Goal: Navigation & Orientation: Find specific page/section

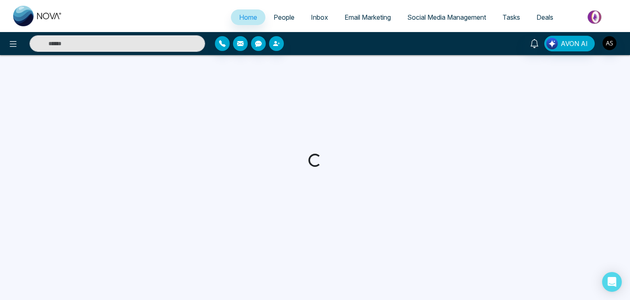
select select "*"
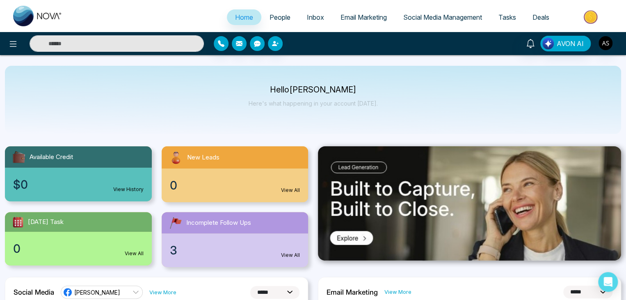
click at [281, 15] on span "People" at bounding box center [280, 17] width 21 height 8
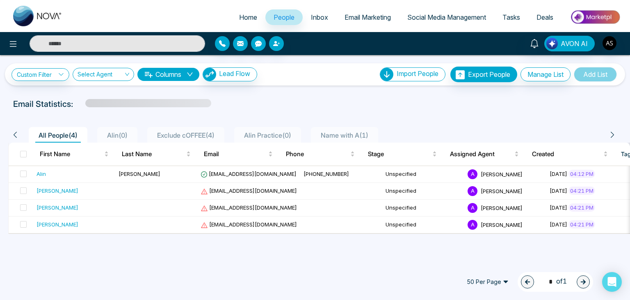
click at [319, 10] on link "Inbox" at bounding box center [320, 17] width 34 height 16
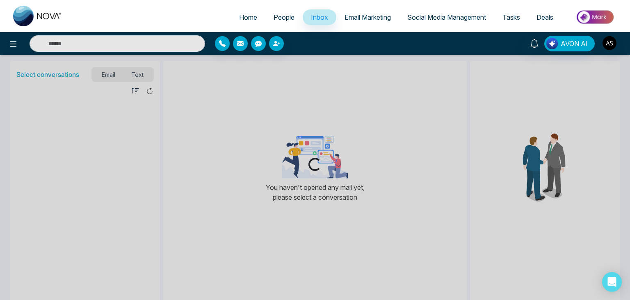
click at [376, 18] on span "Email Marketing" at bounding box center [368, 17] width 46 height 8
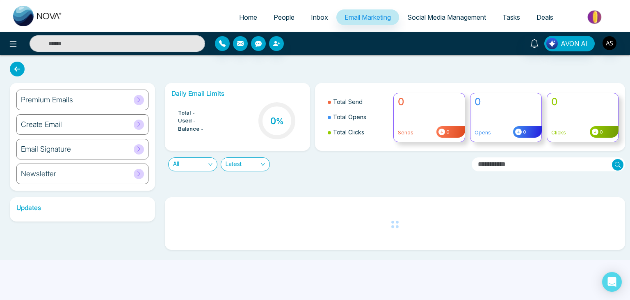
click at [453, 12] on link "Social Media Management" at bounding box center [446, 17] width 95 height 16
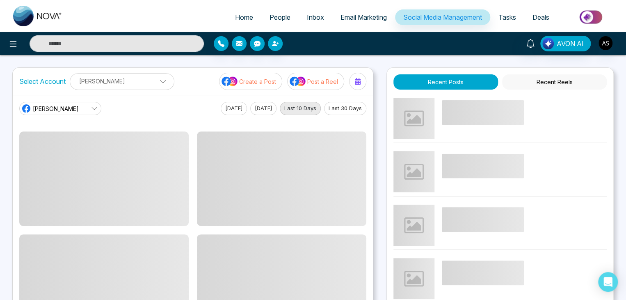
click at [242, 15] on span "Home" at bounding box center [244, 17] width 18 height 8
select select "*"
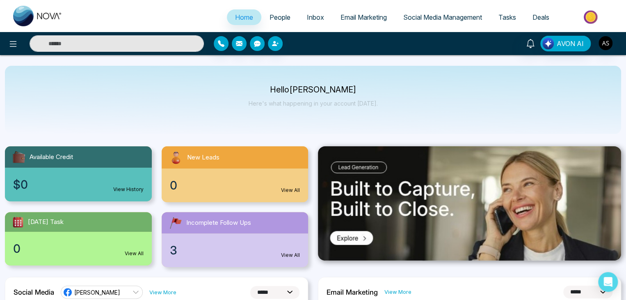
click at [376, 102] on div "Hello [PERSON_NAME] Here's what happening in your account [DATE]." at bounding box center [313, 100] width 617 height 68
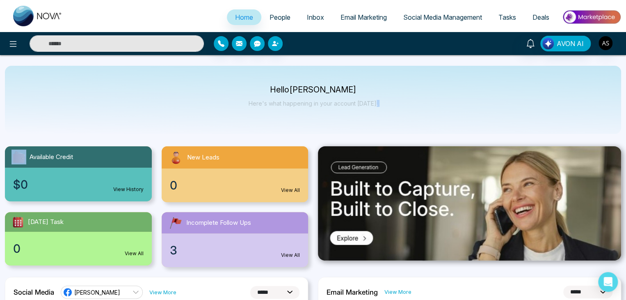
click at [376, 102] on div "Hello [PERSON_NAME] Here's what happening in your account [DATE]." at bounding box center [313, 100] width 617 height 68
click at [276, 18] on span "People" at bounding box center [280, 17] width 21 height 8
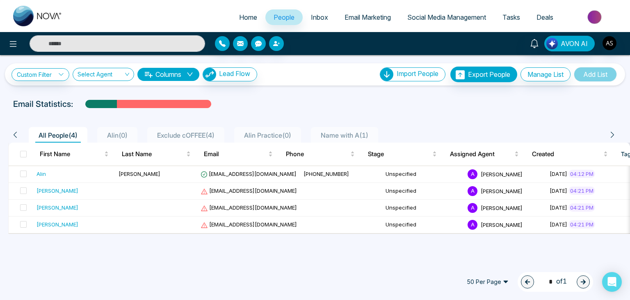
click at [325, 19] on link "Inbox" at bounding box center [320, 17] width 34 height 16
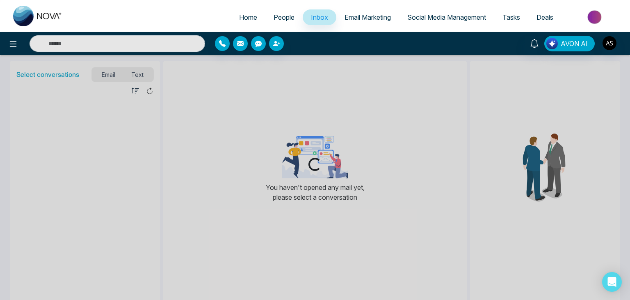
click at [351, 19] on span "Email Marketing" at bounding box center [368, 17] width 46 height 8
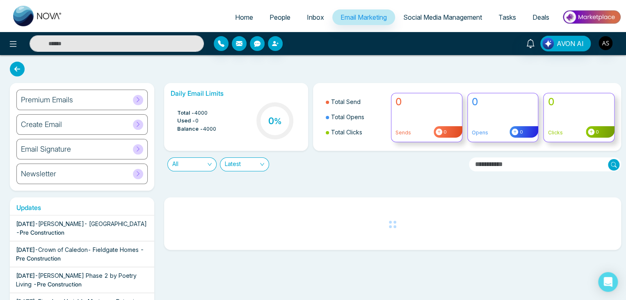
click at [418, 14] on span "Social Media Management" at bounding box center [442, 17] width 79 height 8
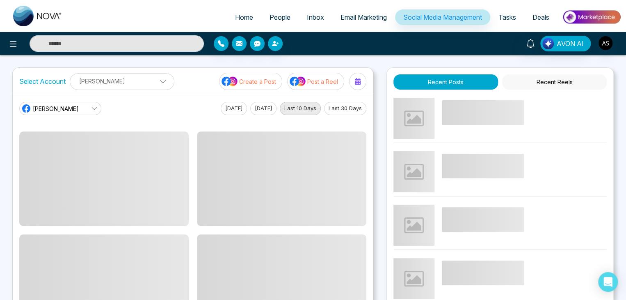
click at [501, 14] on span "Tasks" at bounding box center [508, 17] width 18 height 8
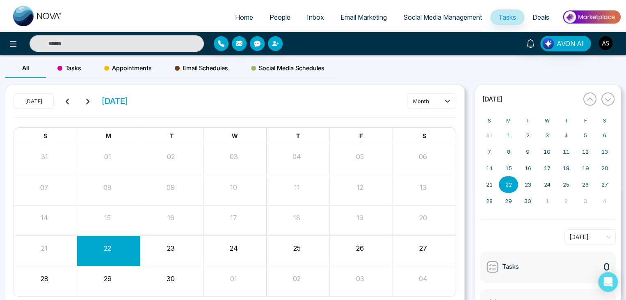
click at [542, 14] on span "Deals" at bounding box center [541, 17] width 17 height 8
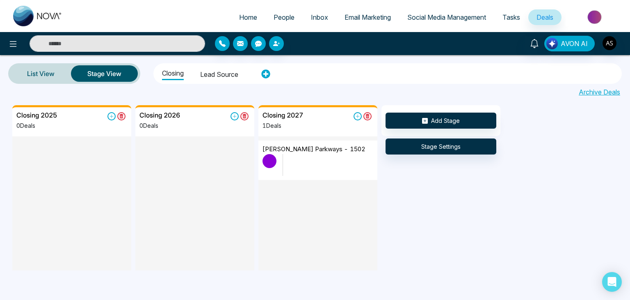
click at [252, 12] on link "Home" at bounding box center [248, 17] width 34 height 16
select select "*"
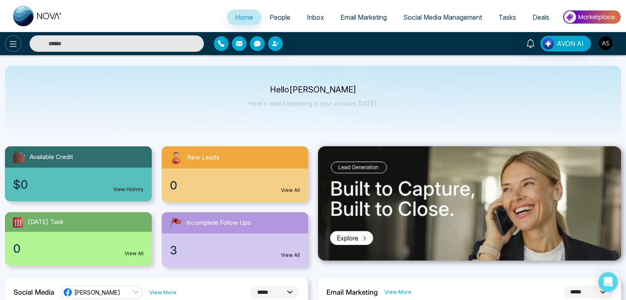
click at [5, 42] on button at bounding box center [13, 43] width 16 height 16
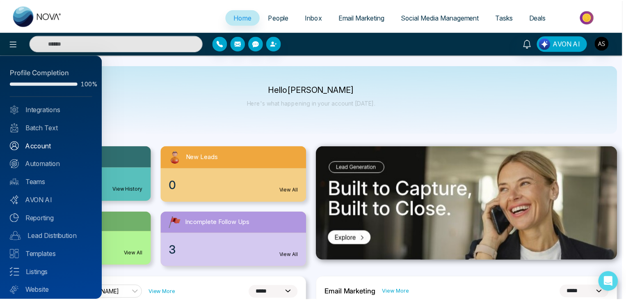
scroll to position [23, 0]
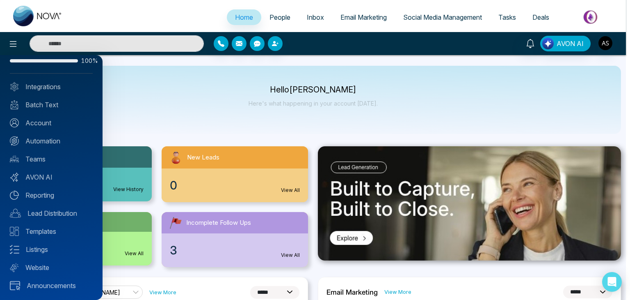
click at [120, 110] on div at bounding box center [315, 150] width 630 height 300
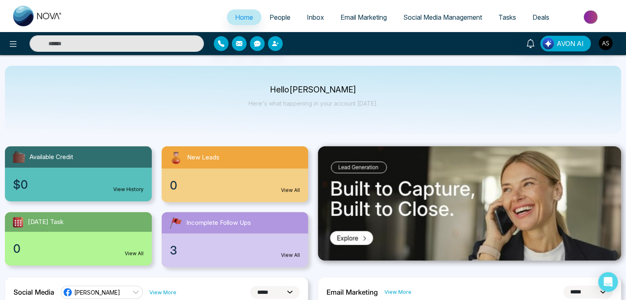
drag, startPoint x: 240, startPoint y: 145, endPoint x: 236, endPoint y: 147, distance: 5.0
click at [236, 147] on div "Available Credit $0 View History New Leads 0 View All [DATE] Task 0 View All In…" at bounding box center [156, 201] width 313 height 131
click at [208, 175] on div "0 View All" at bounding box center [235, 185] width 147 height 34
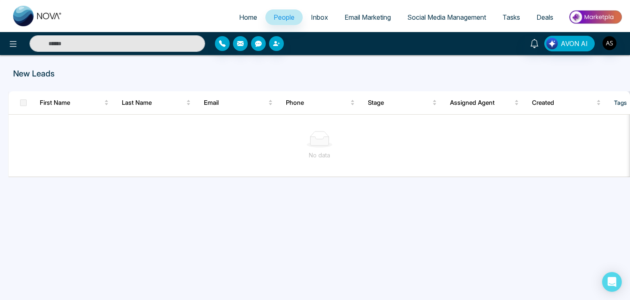
click at [251, 18] on span "Home" at bounding box center [248, 17] width 18 height 8
select select "*"
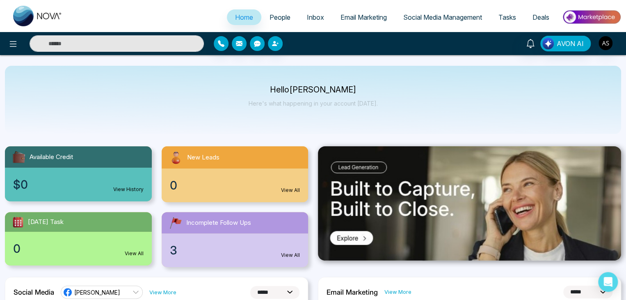
click at [263, 16] on link "People" at bounding box center [279, 17] width 37 height 16
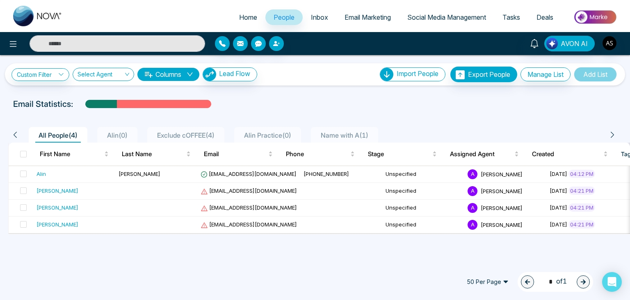
click at [249, 17] on span "Home" at bounding box center [248, 17] width 18 height 8
select select "*"
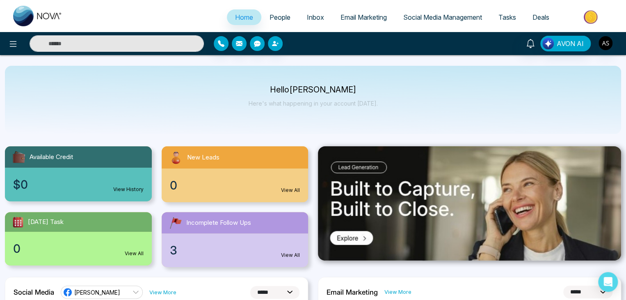
click at [235, 170] on div "0 View All" at bounding box center [235, 185] width 147 height 34
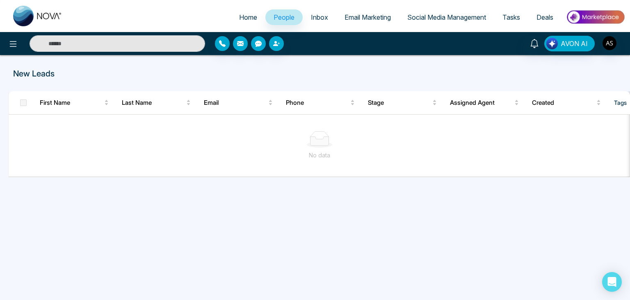
click at [247, 20] on span "Home" at bounding box center [248, 17] width 18 height 8
select select "*"
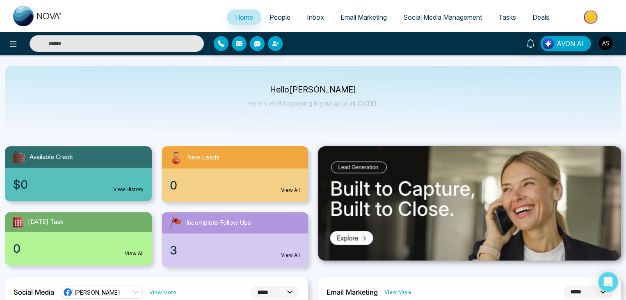
click at [309, 16] on span "Inbox" at bounding box center [315, 17] width 17 height 8
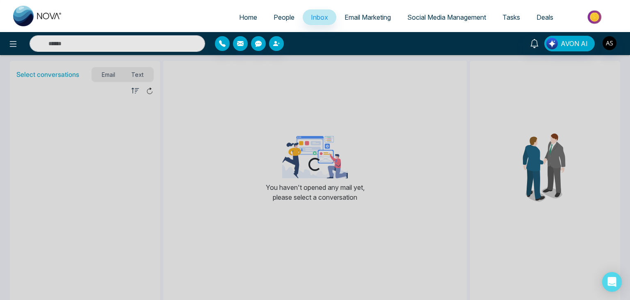
click at [359, 14] on span "Email Marketing" at bounding box center [368, 17] width 46 height 8
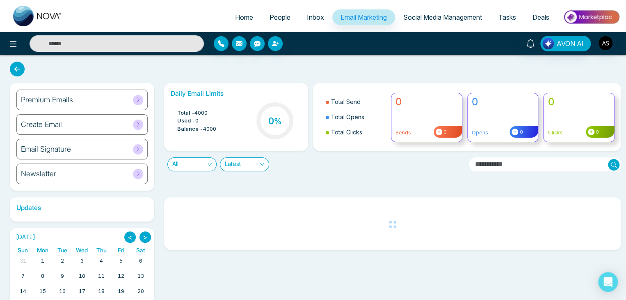
click at [424, 18] on span "Social Media Management" at bounding box center [442, 17] width 79 height 8
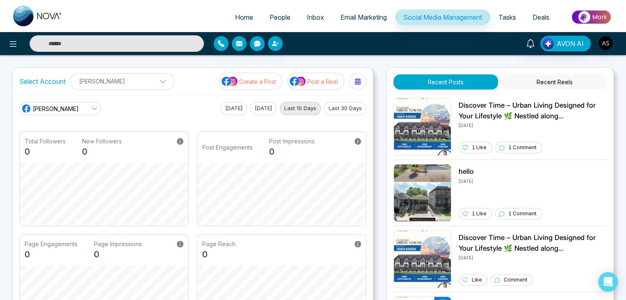
click at [499, 11] on link "Tasks" at bounding box center [508, 17] width 34 height 16
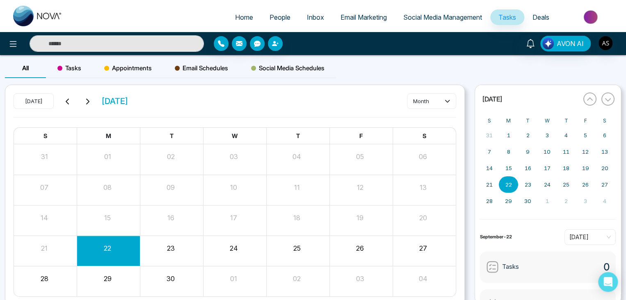
click at [545, 11] on link "Deals" at bounding box center [541, 17] width 33 height 16
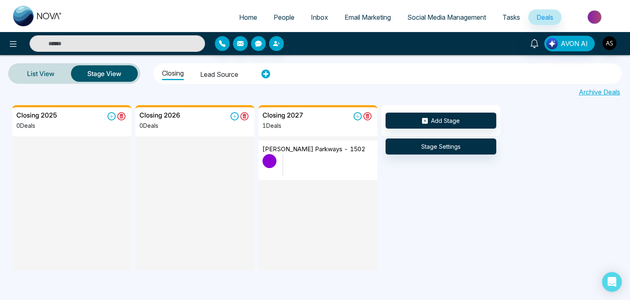
click at [244, 12] on link "Home" at bounding box center [248, 17] width 34 height 16
select select "*"
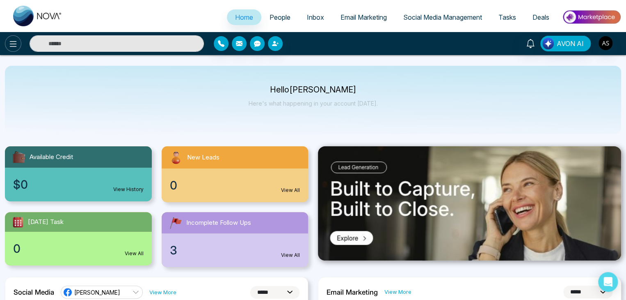
click at [9, 45] on icon at bounding box center [13, 44] width 10 height 10
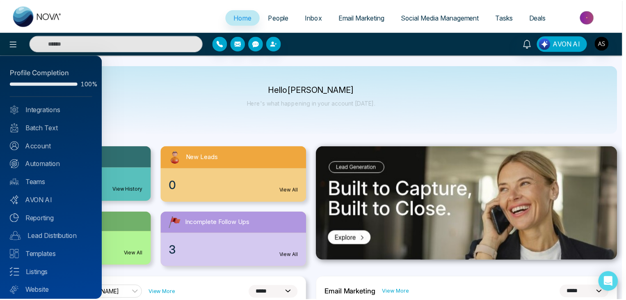
scroll to position [23, 0]
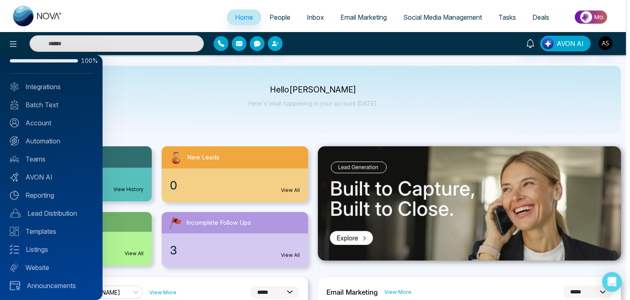
click at [139, 115] on div at bounding box center [315, 150] width 630 height 300
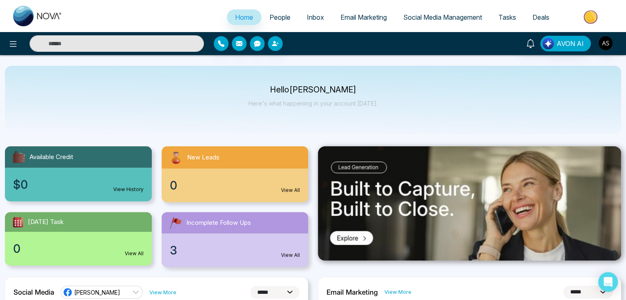
click at [156, 118] on div "Hello [PERSON_NAME] Here's what happening in your account [DATE]." at bounding box center [313, 100] width 617 height 68
click at [263, 96] on div "Hello [PERSON_NAME] Here's what happening in your account [DATE]." at bounding box center [313, 99] width 129 height 27
click at [166, 73] on div "Hello [PERSON_NAME] Here's what happening in your account [DATE]." at bounding box center [313, 100] width 617 height 68
click at [167, 71] on div "Hello [PERSON_NAME] Here's what happening in your account [DATE]." at bounding box center [313, 100] width 617 height 68
click at [169, 72] on div "Hello [PERSON_NAME] Here's what happening in your account [DATE]." at bounding box center [313, 100] width 617 height 68
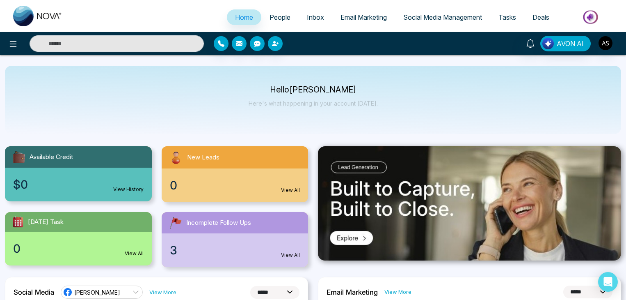
select select "*"
